Goal: Entertainment & Leisure: Consume media (video, audio)

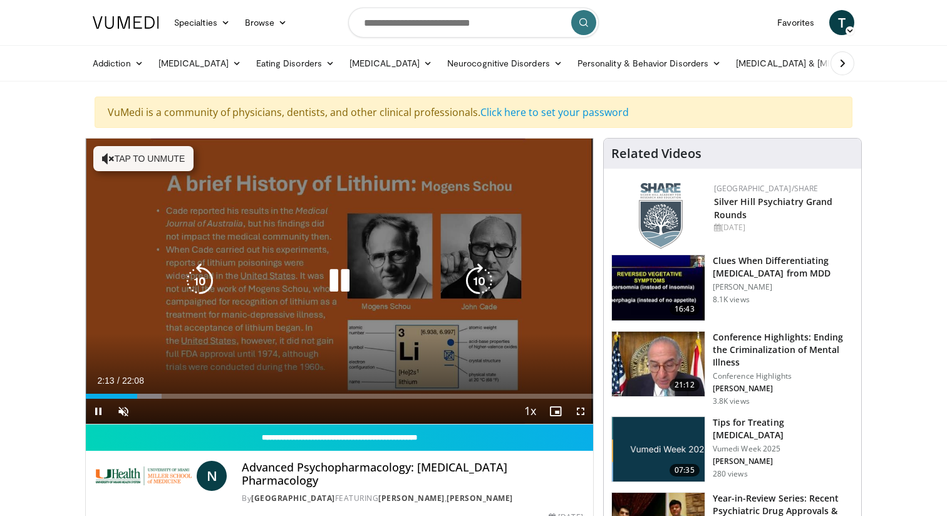
click at [124, 159] on button "Tap to unmute" at bounding box center [143, 158] width 100 height 25
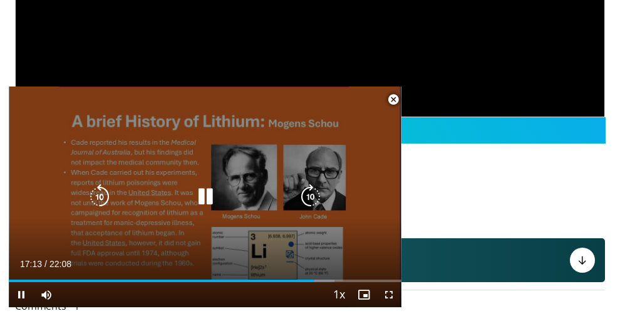
scroll to position [293, 0]
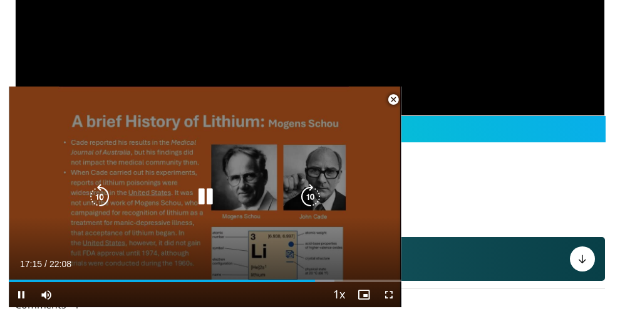
click at [206, 199] on icon "Video Player" at bounding box center [205, 196] width 25 height 25
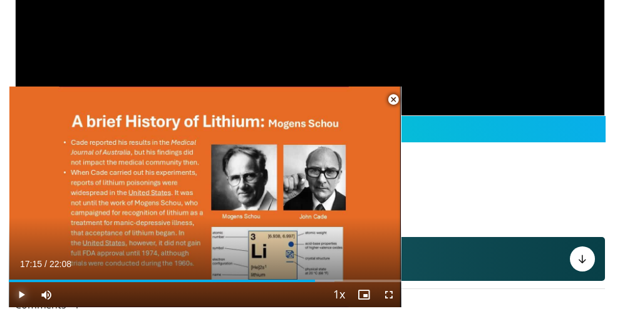
click at [23, 291] on span "Video Player" at bounding box center [21, 294] width 25 height 25
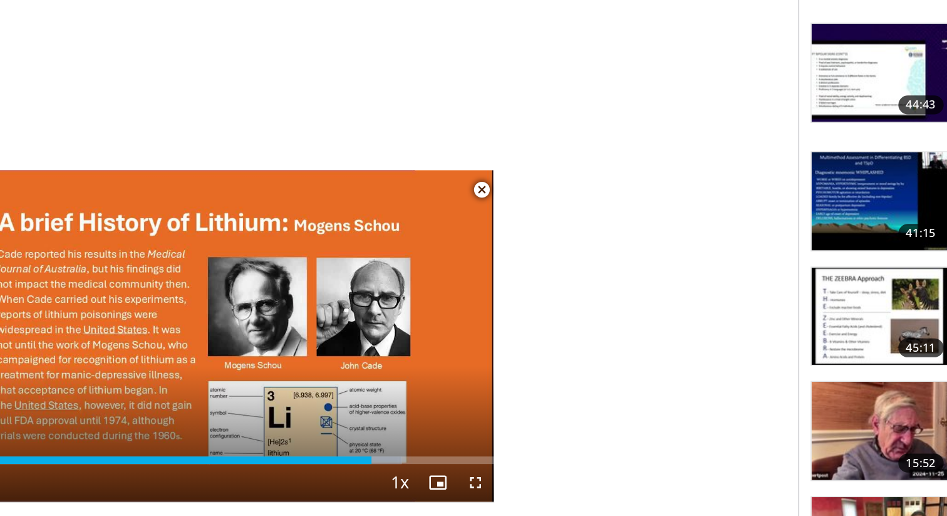
scroll to position [395, 0]
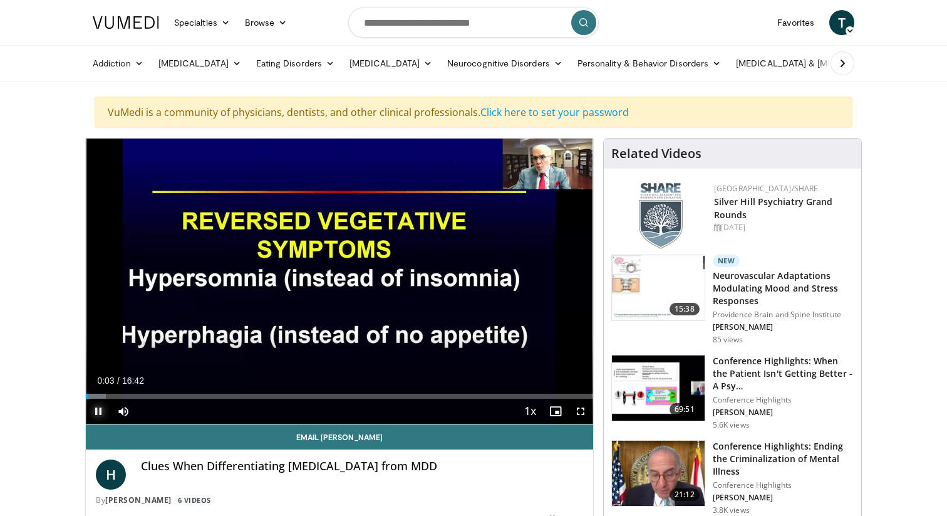
click at [98, 410] on span "Video Player" at bounding box center [98, 411] width 25 height 25
